Goal: Find specific page/section: Find specific page/section

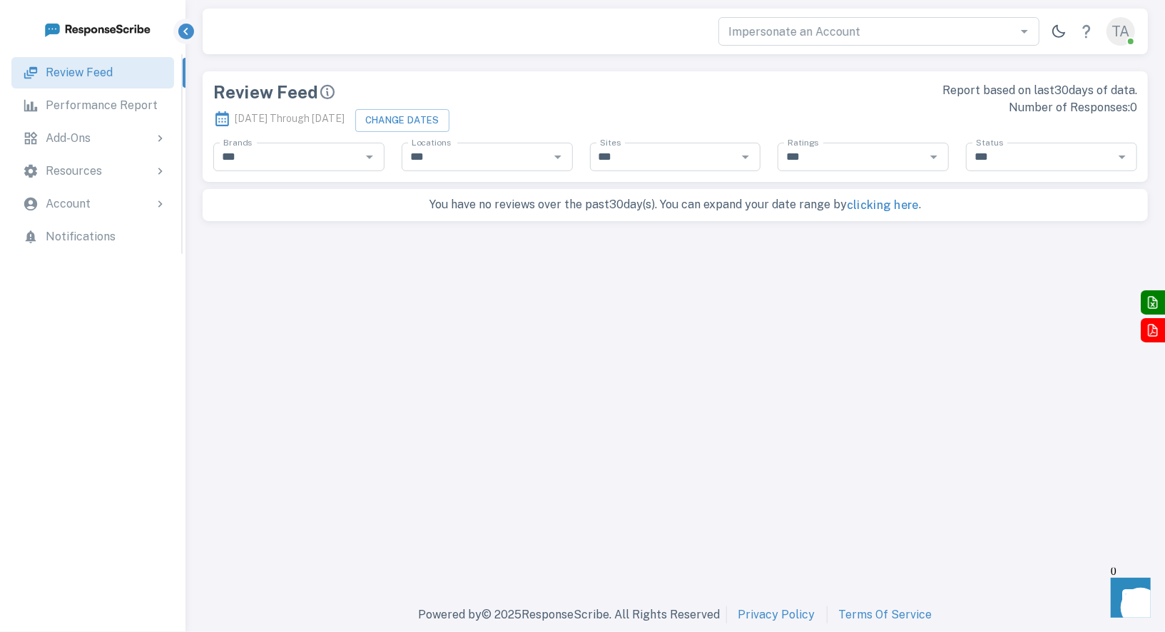
click at [102, 198] on div "Account" at bounding box center [106, 204] width 121 height 17
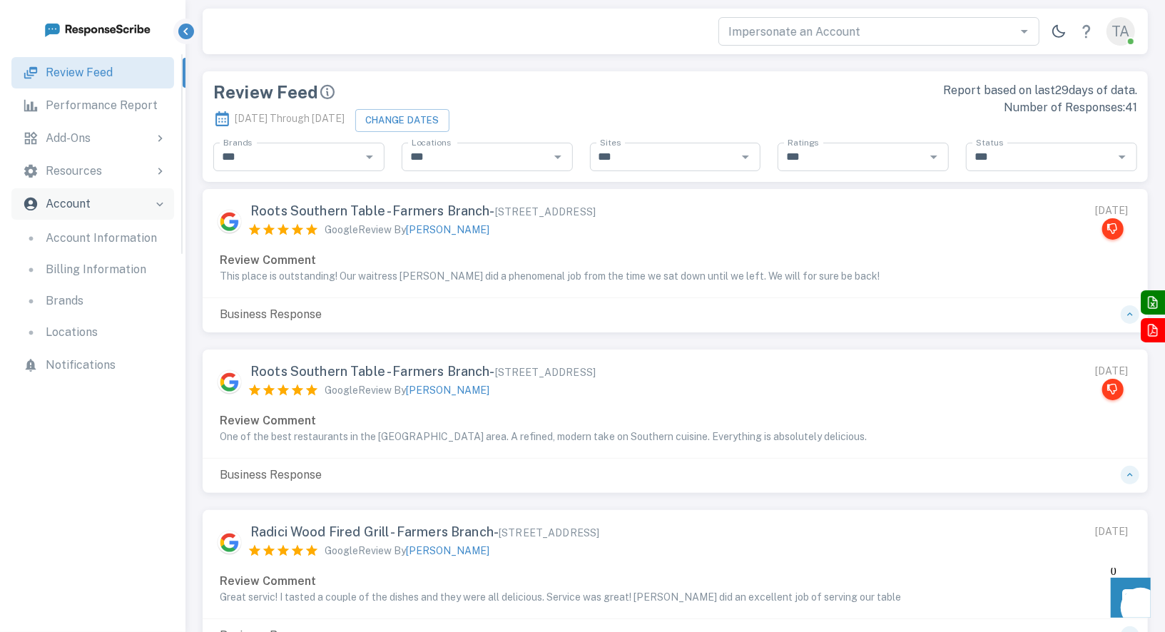
click at [106, 171] on div "Resources" at bounding box center [106, 171] width 121 height 17
click at [103, 211] on p "Review Sites Logins" at bounding box center [99, 205] width 106 height 17
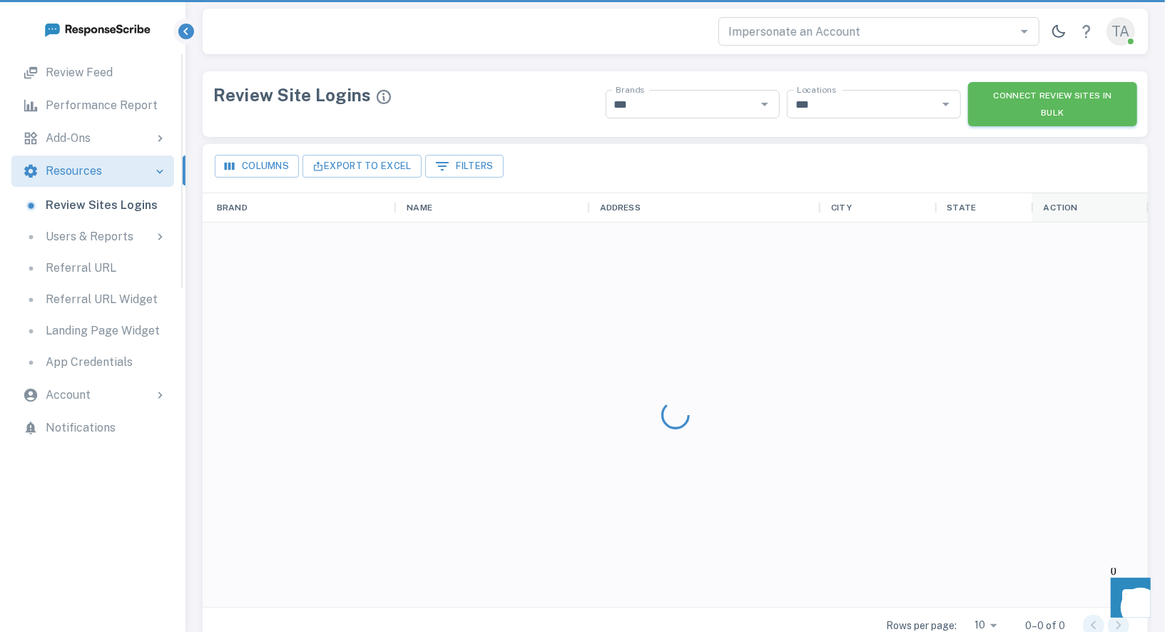
scroll to position [415, 946]
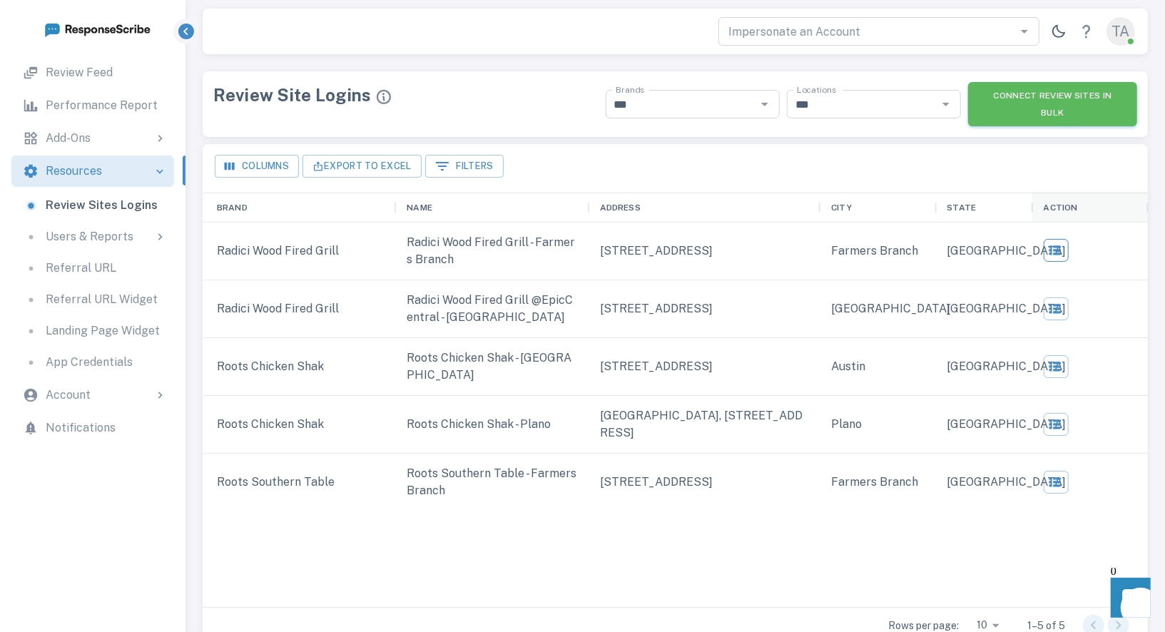
click at [1053, 250] on icon "button" at bounding box center [1055, 250] width 12 height 9
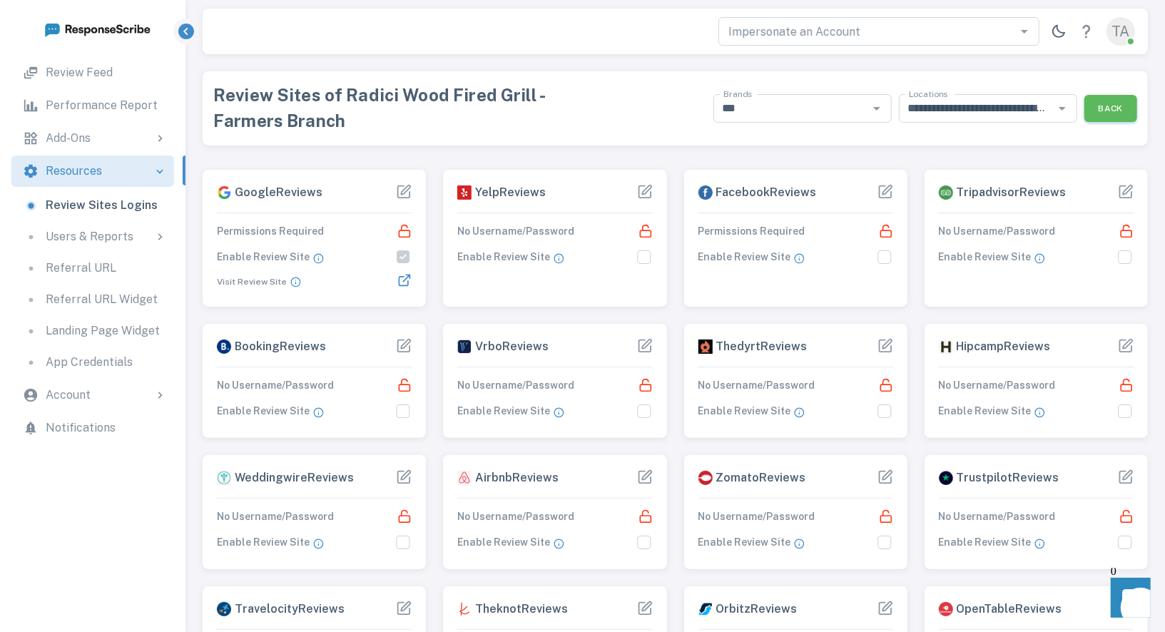
click at [405, 275] on icon "button" at bounding box center [405, 280] width 14 height 14
click at [641, 194] on icon at bounding box center [645, 192] width 16 height 16
